Goal: Task Accomplishment & Management: Manage account settings

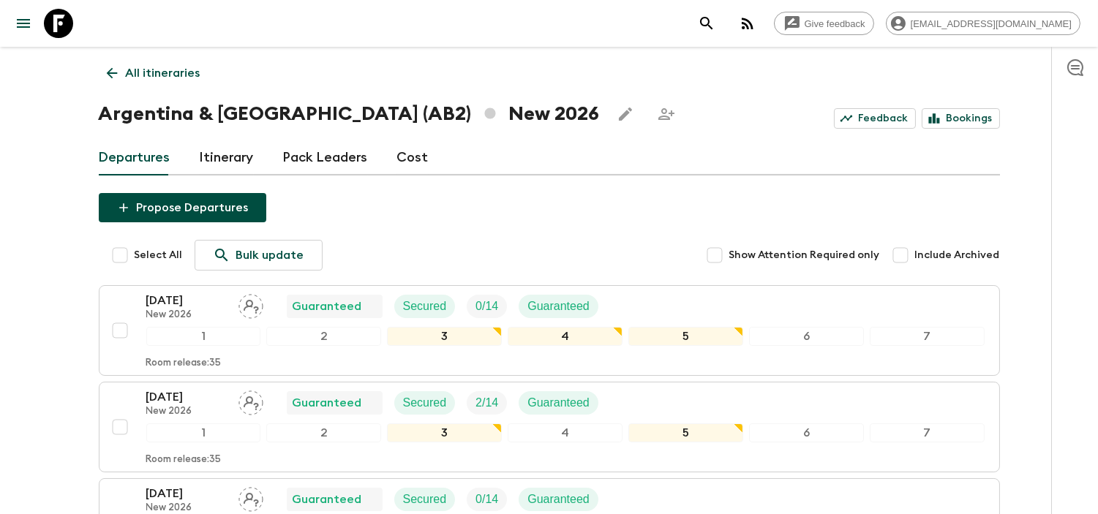
click at [155, 71] on p "All itineraries" at bounding box center [163, 73] width 75 height 18
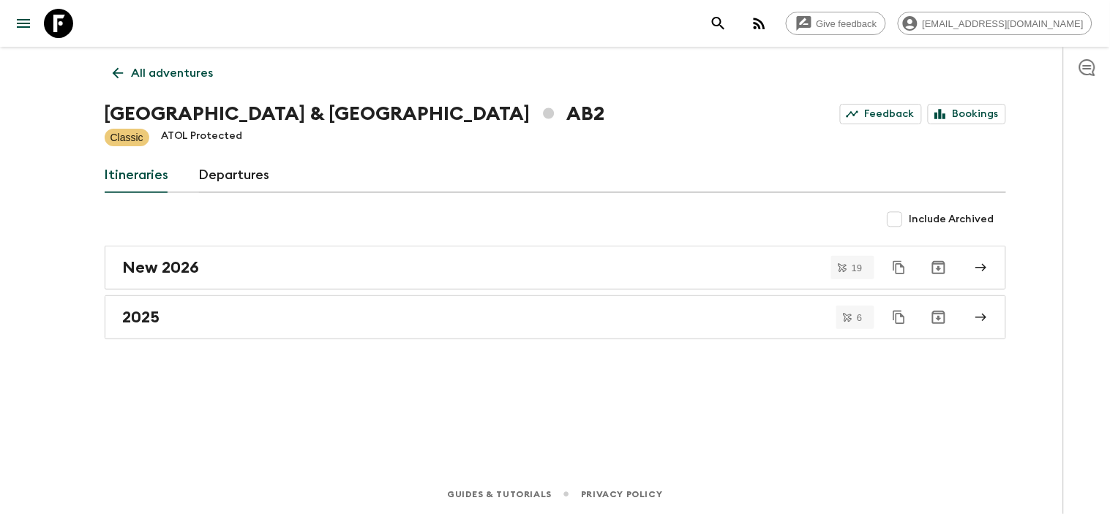
click at [164, 81] on p "All adventures" at bounding box center [173, 73] width 82 height 18
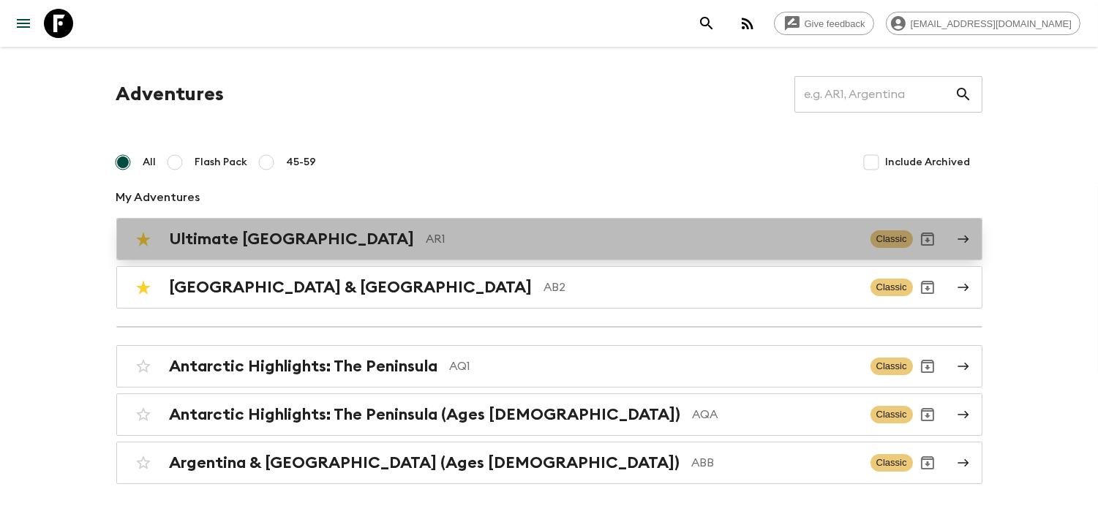
click at [321, 225] on div "Ultimate Argentina AR1 Classic" at bounding box center [521, 239] width 785 height 29
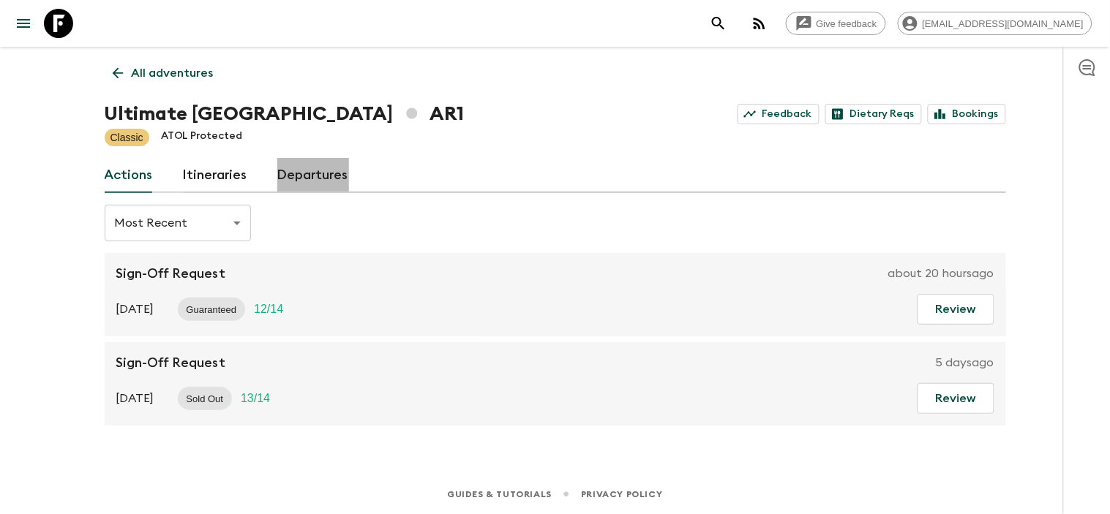
click at [293, 161] on link "Departures" at bounding box center [313, 175] width 72 height 35
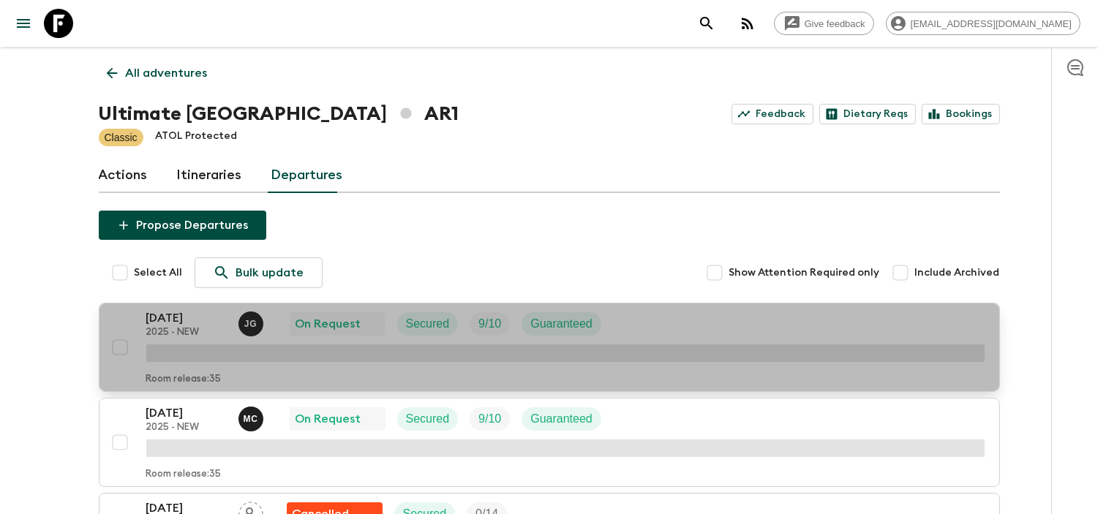
click at [212, 318] on p "[DATE]" at bounding box center [186, 319] width 81 height 18
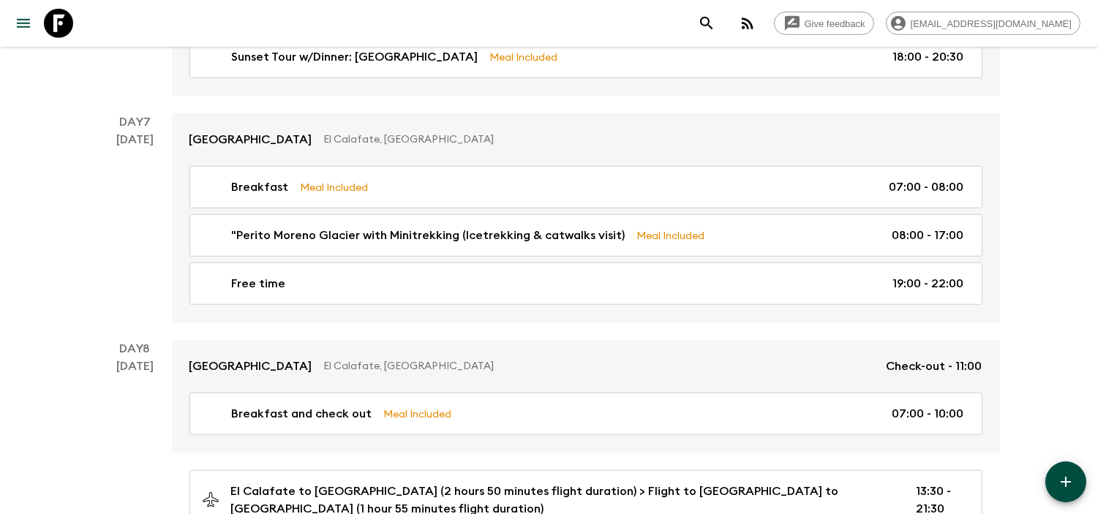
scroll to position [2602, 0]
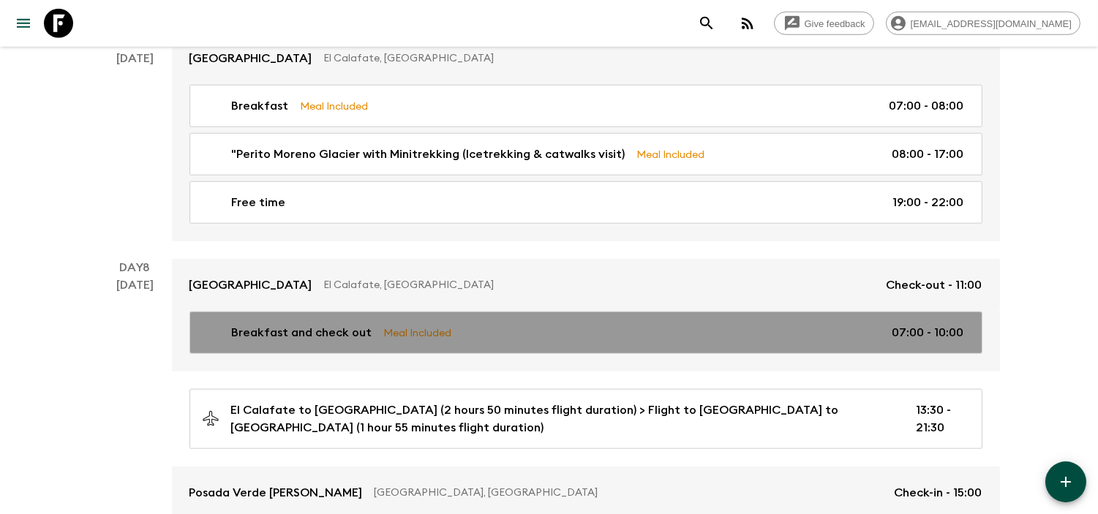
click at [846, 324] on div "Breakfast and check out Meal Included 07:00 - 10:00" at bounding box center [583, 333] width 763 height 18
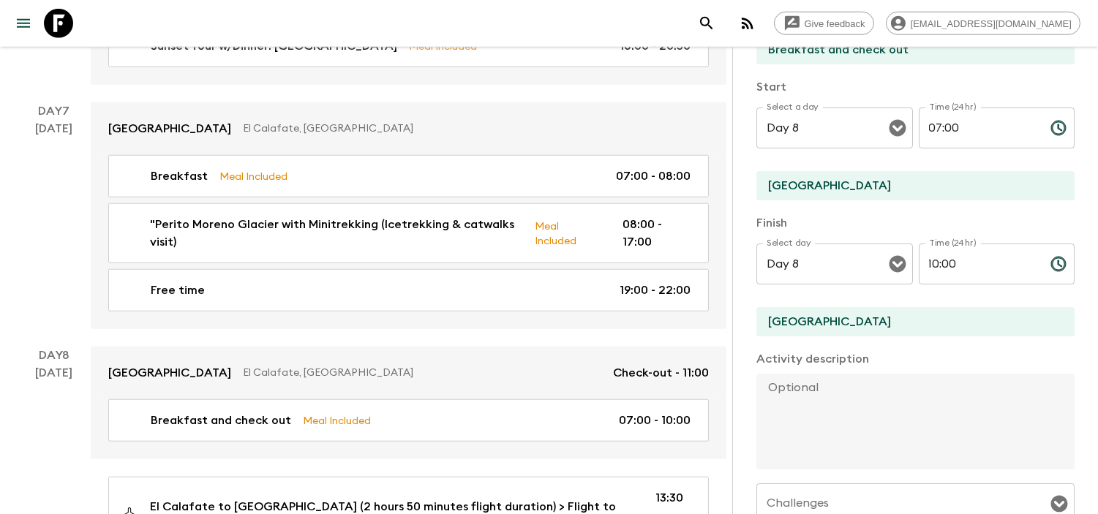
scroll to position [162, 0]
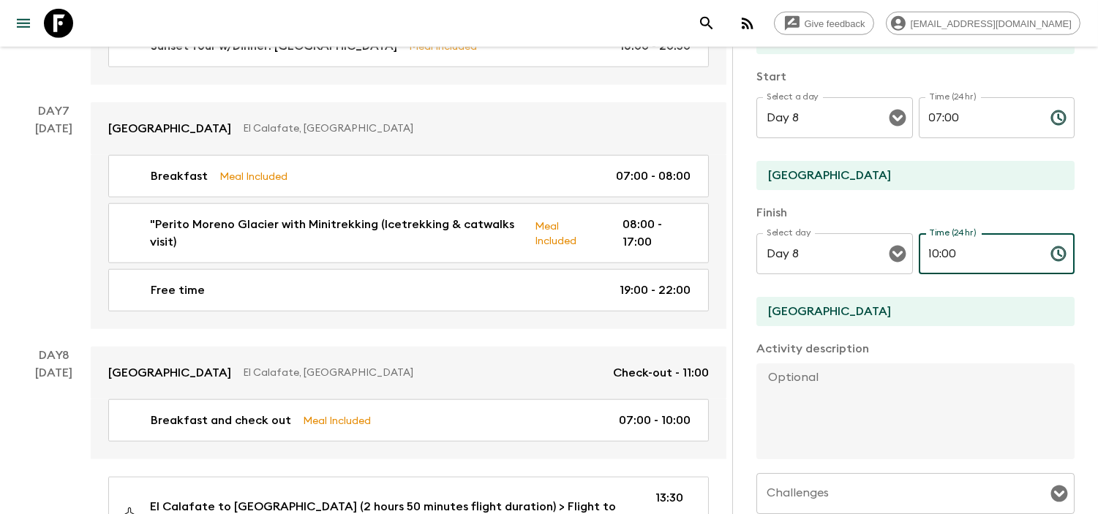
drag, startPoint x: 984, startPoint y: 245, endPoint x: 916, endPoint y: 249, distance: 68.2
click at [919, 249] on input "10:00" at bounding box center [979, 253] width 120 height 41
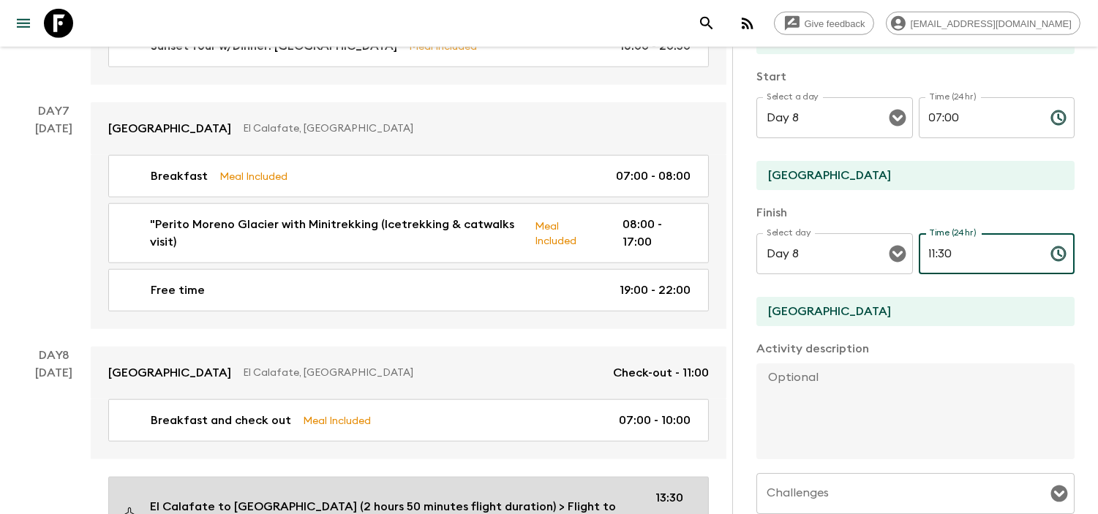
type input "11:30"
click at [515, 498] on p "El Calafate to [GEOGRAPHIC_DATA] (2 hours 50 minutes flight duration) > Flight …" at bounding box center [391, 515] width 482 height 35
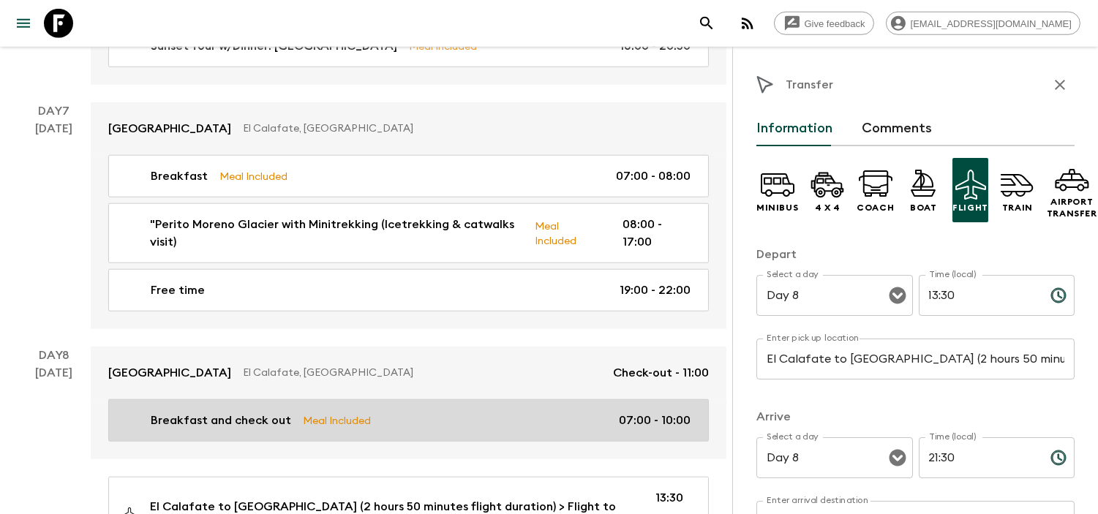
click at [609, 412] on div "Breakfast and check out Meal Included 07:00 - 10:00" at bounding box center [406, 421] width 570 height 18
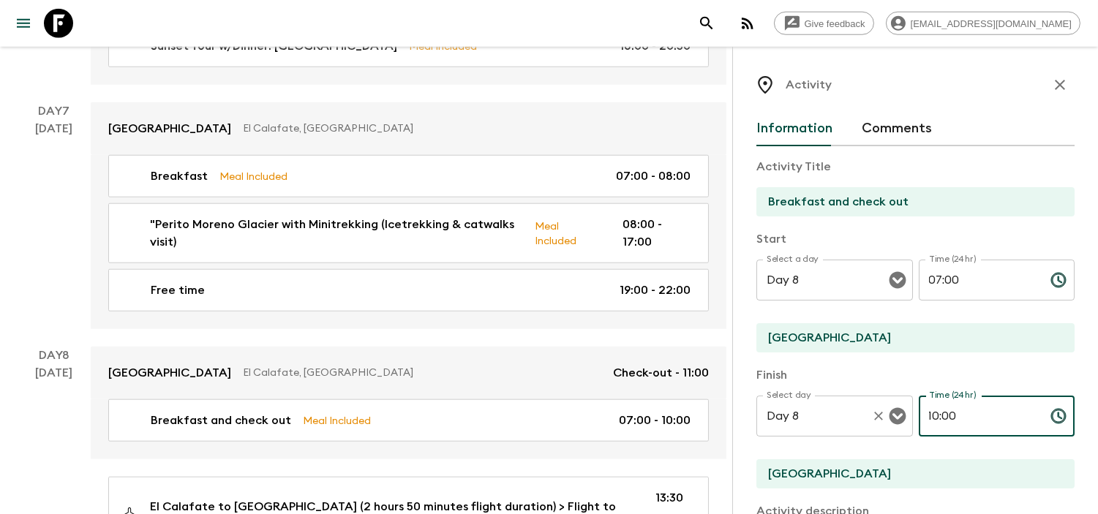
drag, startPoint x: 901, startPoint y: 412, endPoint x: 875, endPoint y: 408, distance: 26.7
click at [875, 408] on div "Select day Day 8 Select day ​ Time (24hr) 10:00 Time (24hr) ​" at bounding box center [916, 425] width 318 height 58
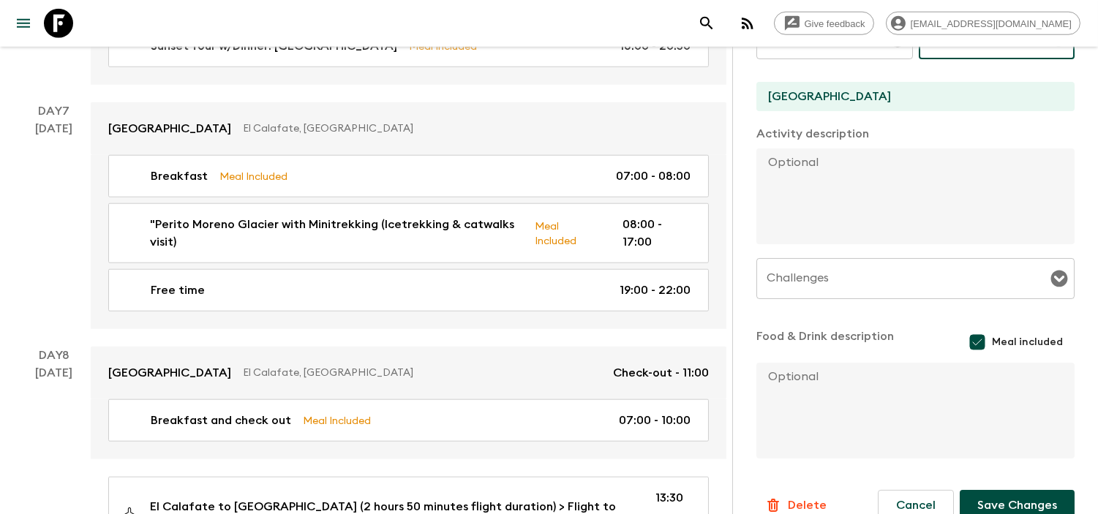
scroll to position [403, 0]
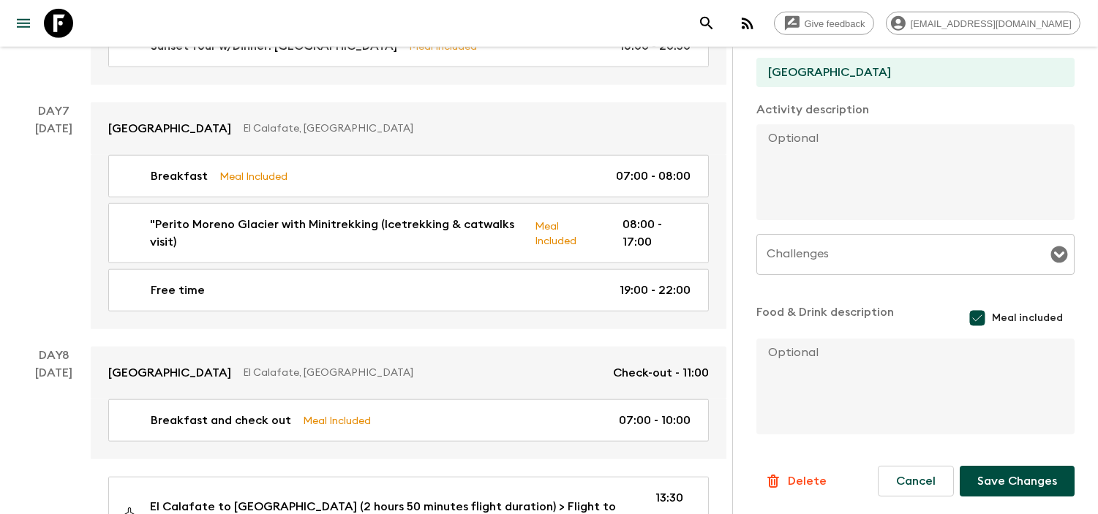
type input "11:30"
click at [1025, 489] on button "Save Changes" at bounding box center [1017, 481] width 115 height 31
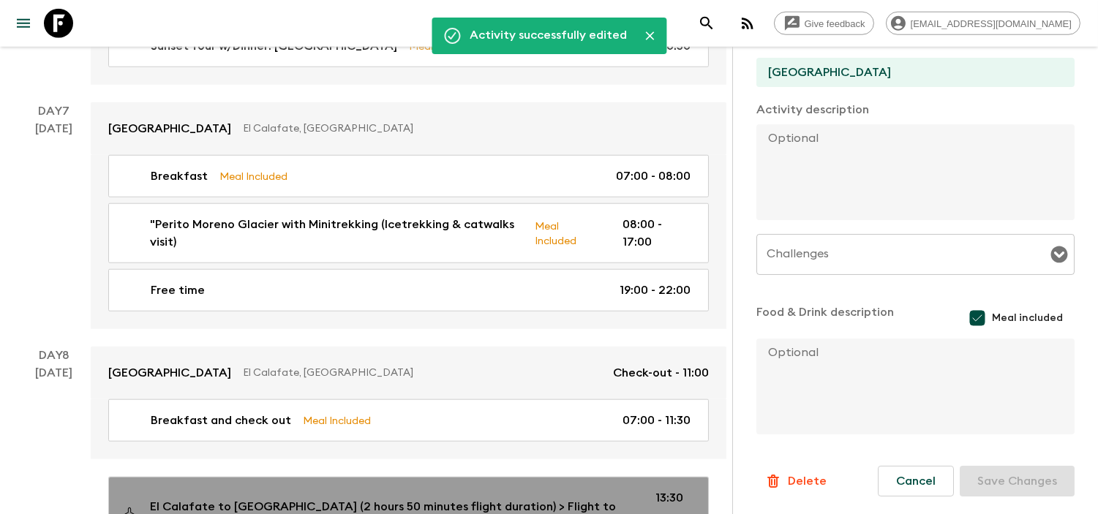
click at [647, 490] on div "El Calafate to [GEOGRAPHIC_DATA] (2 hours 50 minutes flight duration) > Flight …" at bounding box center [406, 516] width 570 height 53
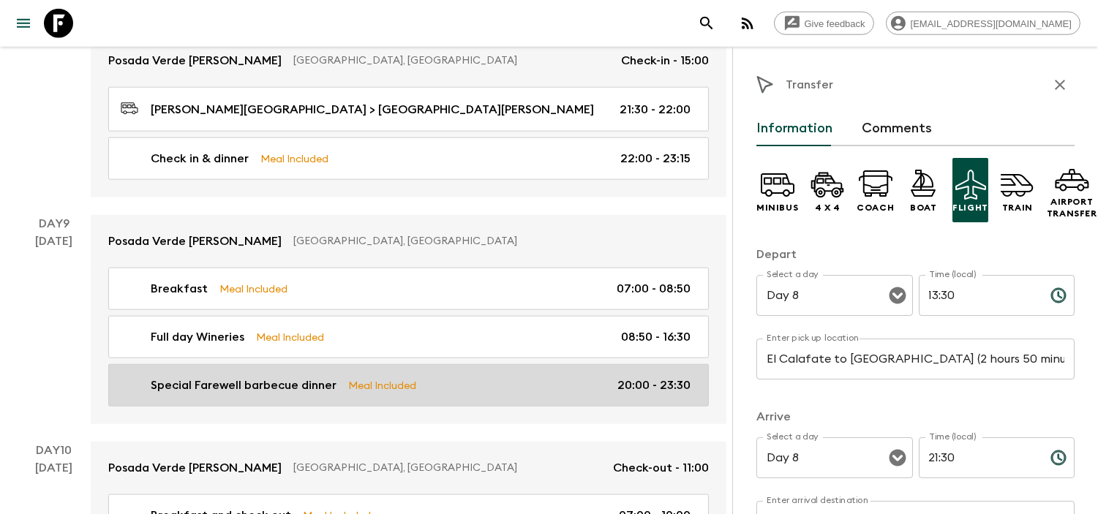
scroll to position [3167, 0]
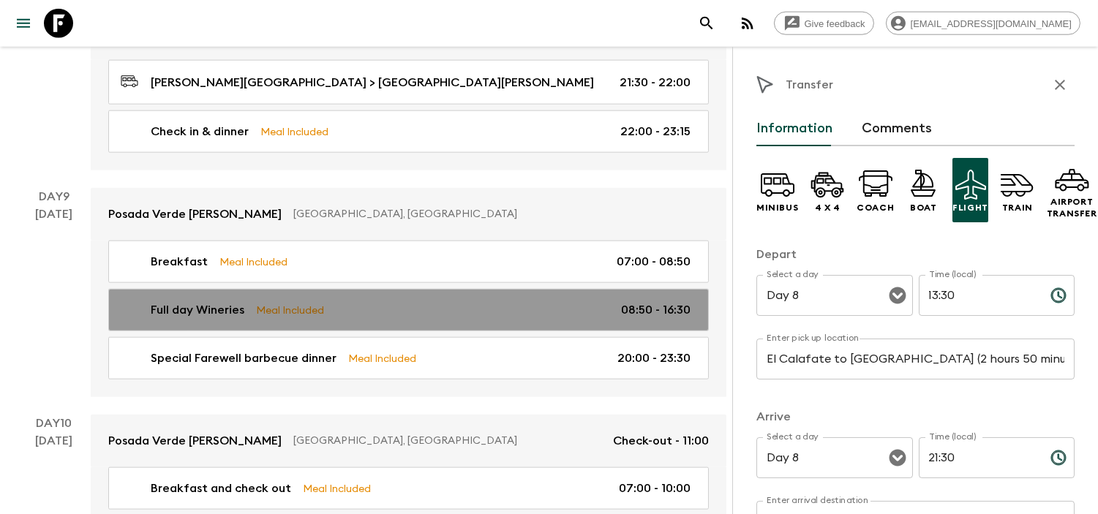
click at [633, 289] on link "Full day Wineries Meal Included 08:50 - 16:30" at bounding box center [408, 310] width 601 height 42
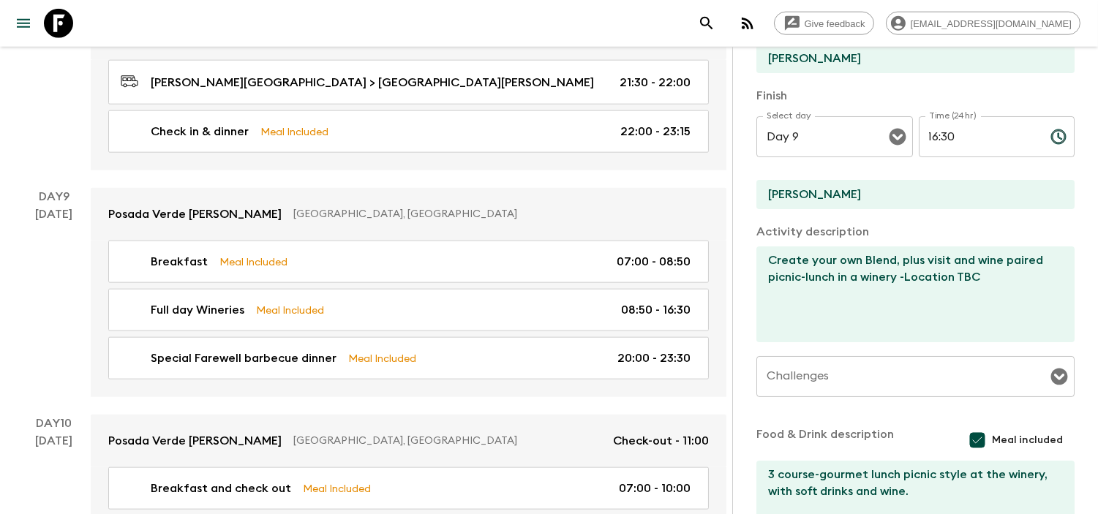
scroll to position [325, 0]
